Goal: Check status

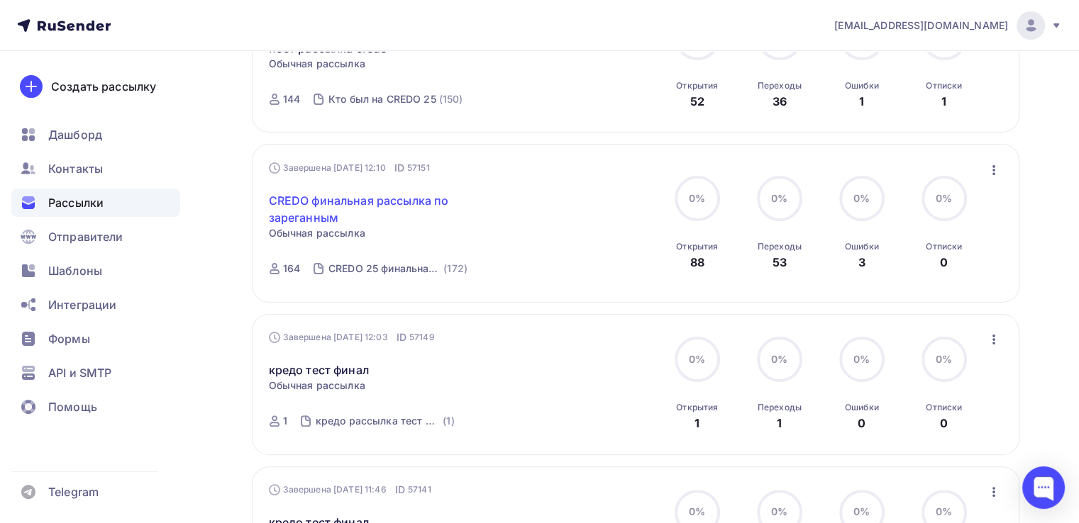
scroll to position [71, 0]
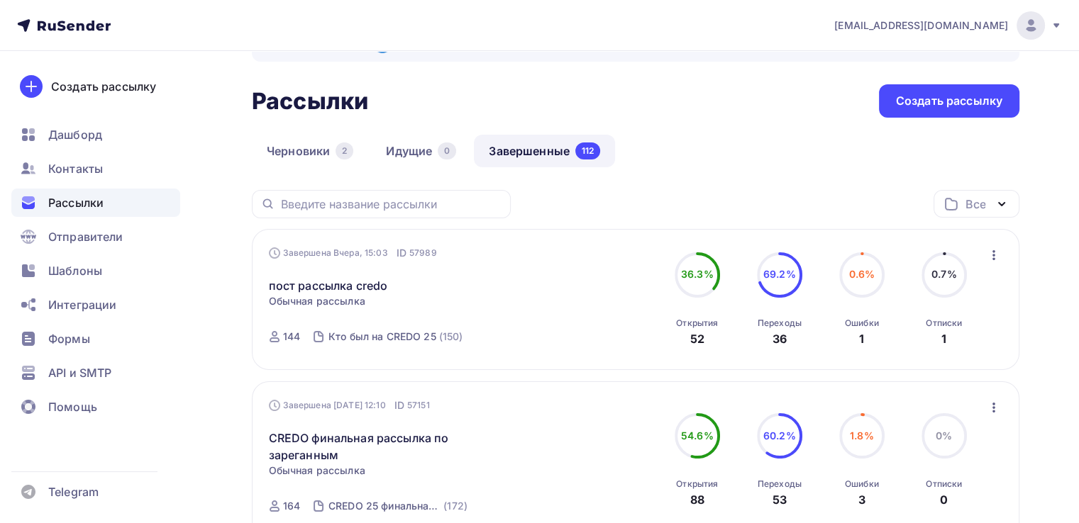
scroll to position [71, 0]
